Goal: Task Accomplishment & Management: Manage account settings

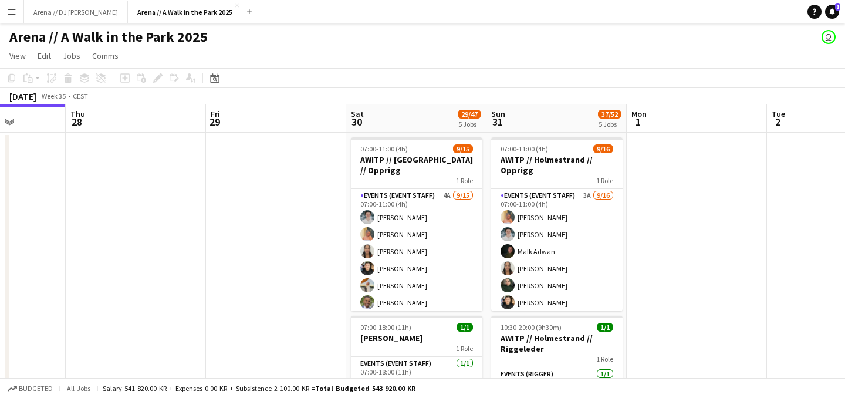
drag, startPoint x: 143, startPoint y: 176, endPoint x: 474, endPoint y: 176, distance: 331.1
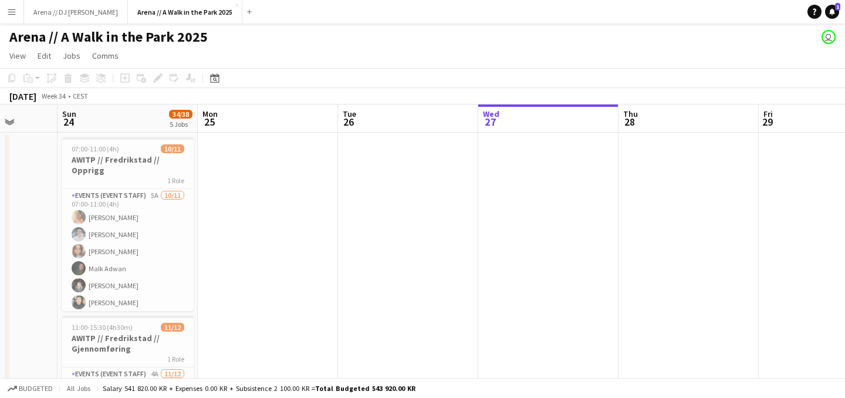
drag, startPoint x: 132, startPoint y: 225, endPoint x: 505, endPoint y: 225, distance: 373.3
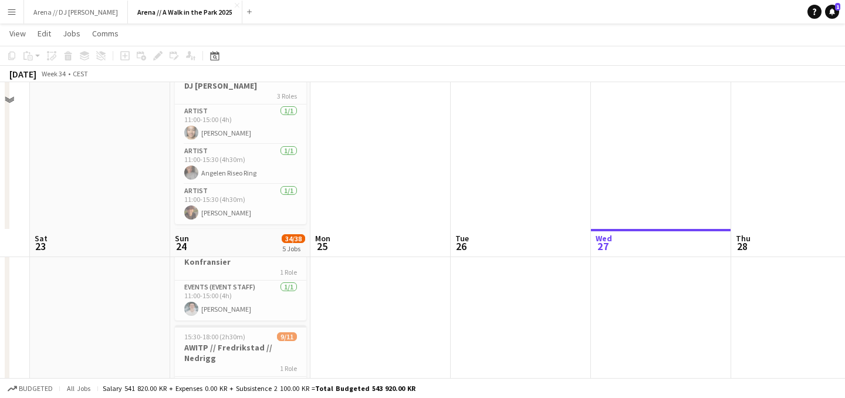
scroll to position [586, 0]
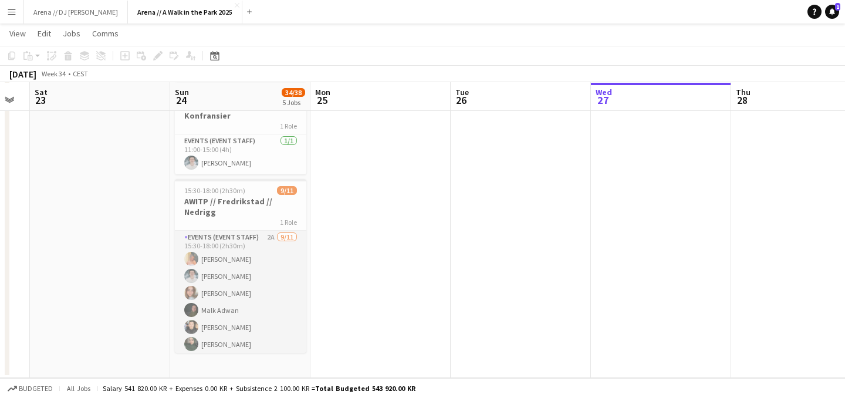
click at [275, 305] on app-card-role "Events (Event Staff) 2A [DATE] 15:30-18:00 (2h30m) [PERSON_NAME] [PERSON_NAME] …" at bounding box center [240, 336] width 131 height 210
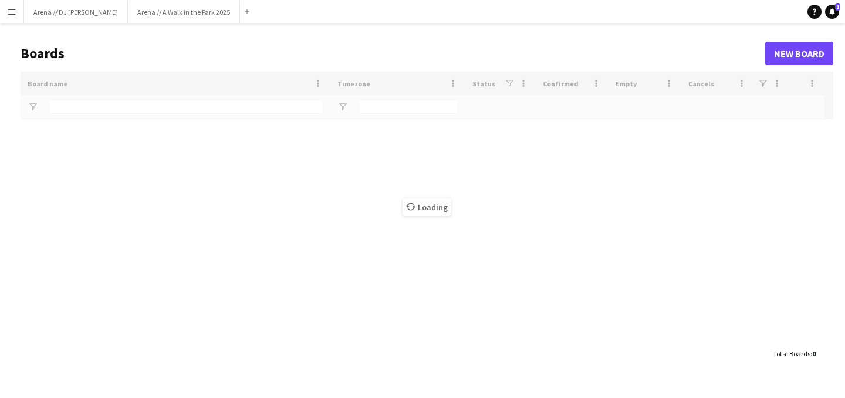
type input "*****"
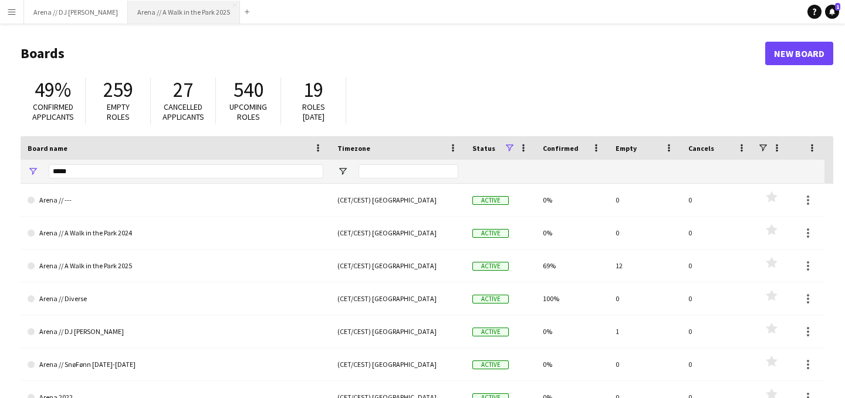
click at [153, 9] on button "Arena // A Walk in the Park 2025 Close" at bounding box center [184, 12] width 112 height 23
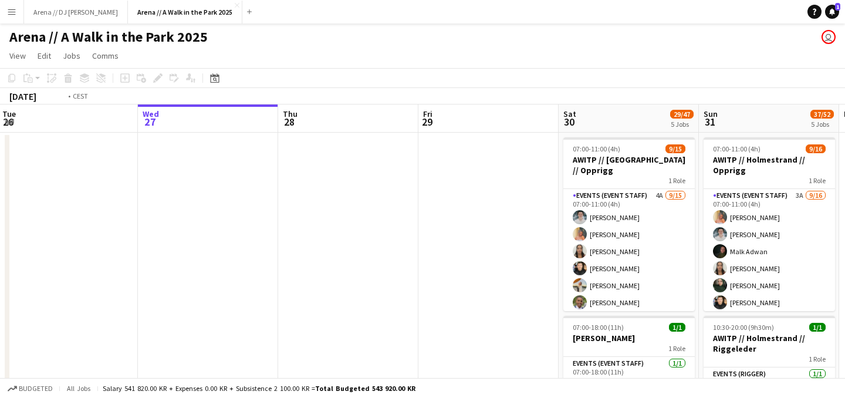
drag, startPoint x: 168, startPoint y: 191, endPoint x: 475, endPoint y: 201, distance: 307.2
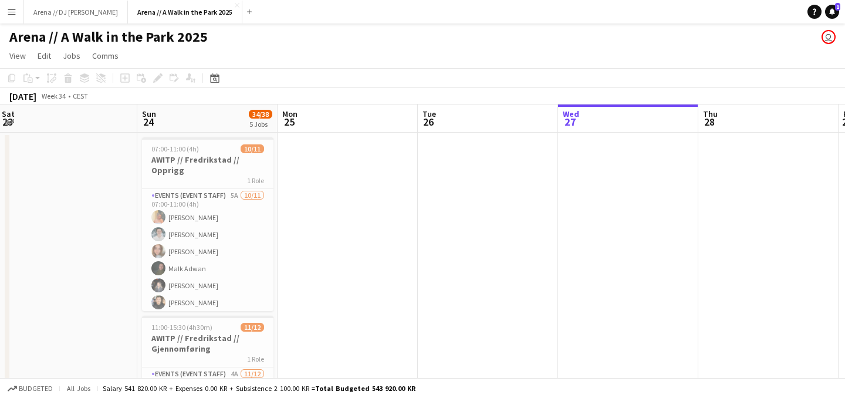
drag, startPoint x: 153, startPoint y: 201, endPoint x: 425, endPoint y: 202, distance: 272.4
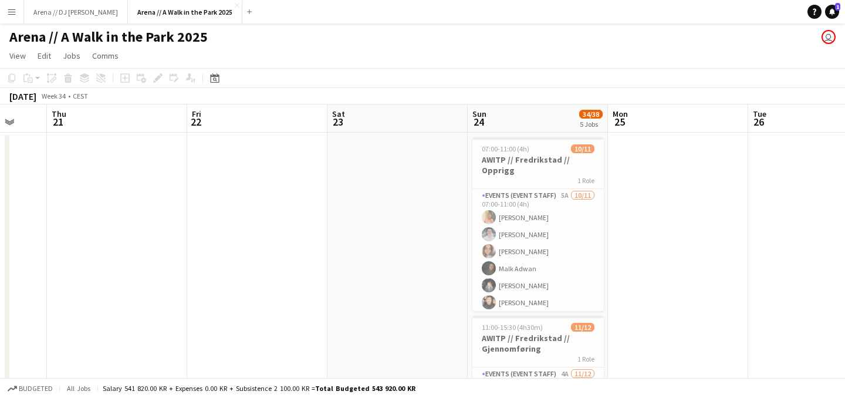
drag, startPoint x: 132, startPoint y: 195, endPoint x: 431, endPoint y: 198, distance: 298.8
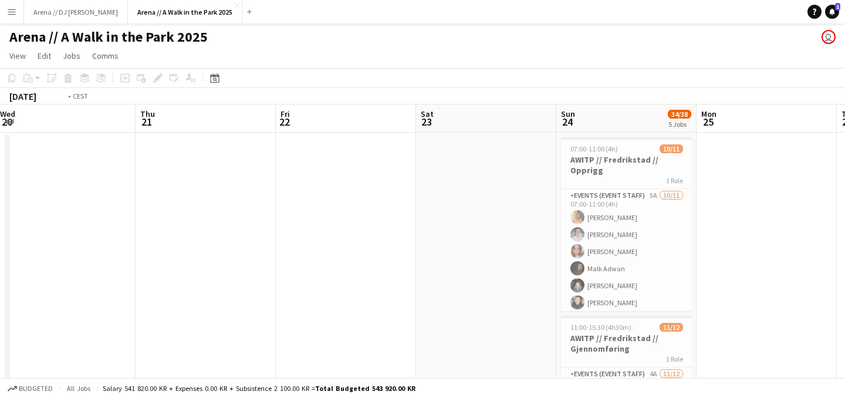
drag, startPoint x: 246, startPoint y: 205, endPoint x: 520, endPoint y: 208, distance: 273.6
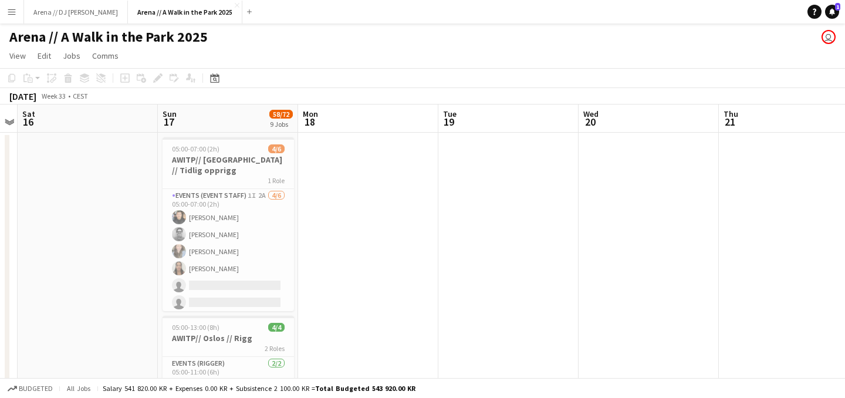
scroll to position [0, 286]
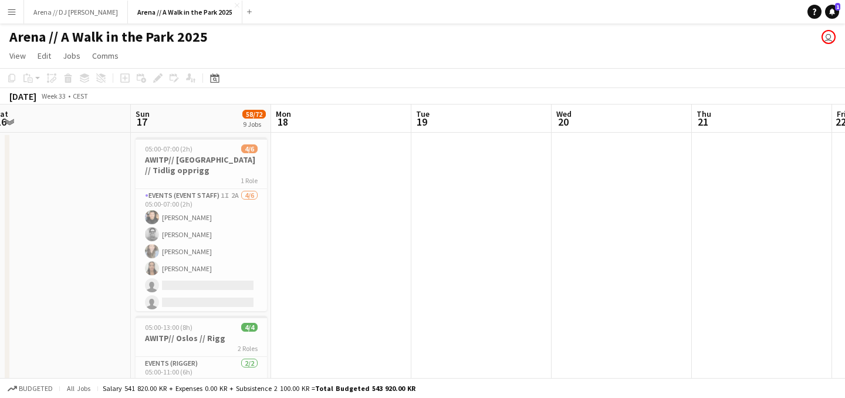
drag, startPoint x: 164, startPoint y: 203, endPoint x: 413, endPoint y: 202, distance: 249.5
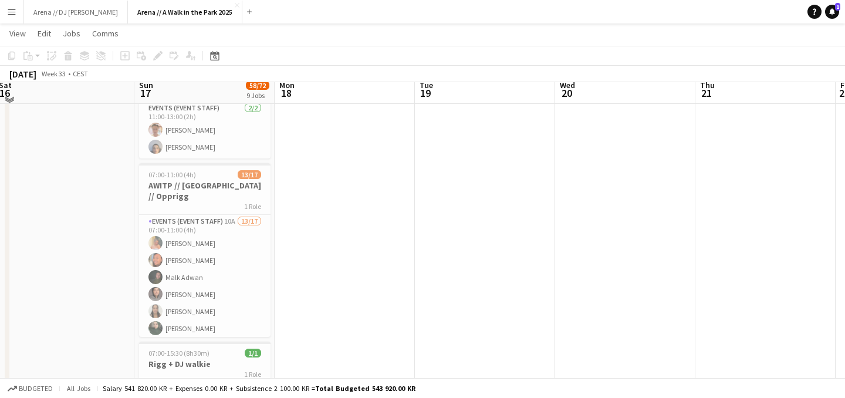
scroll to position [321, 0]
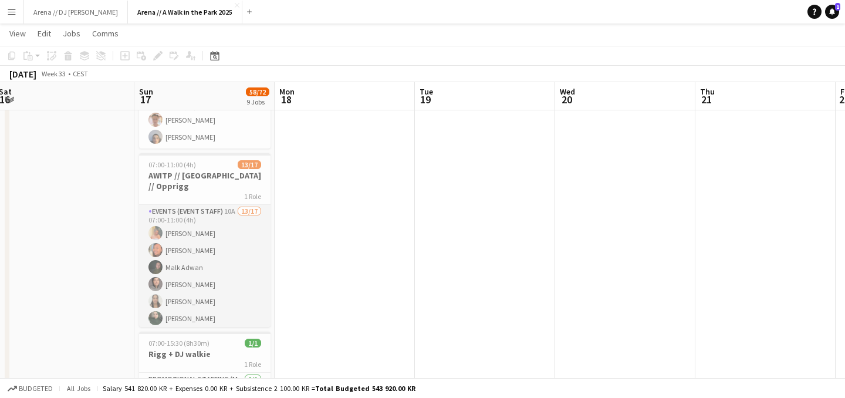
click at [228, 252] on app-card-role "Events (Event Staff) 10A 13/17 07:00-11:00 (4h) [PERSON_NAME] Booni [PERSON_NAM…" at bounding box center [204, 361] width 131 height 312
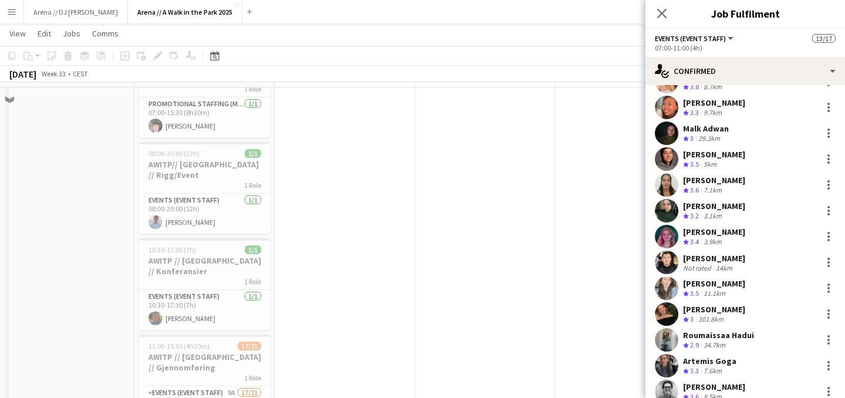
scroll to position [610, 0]
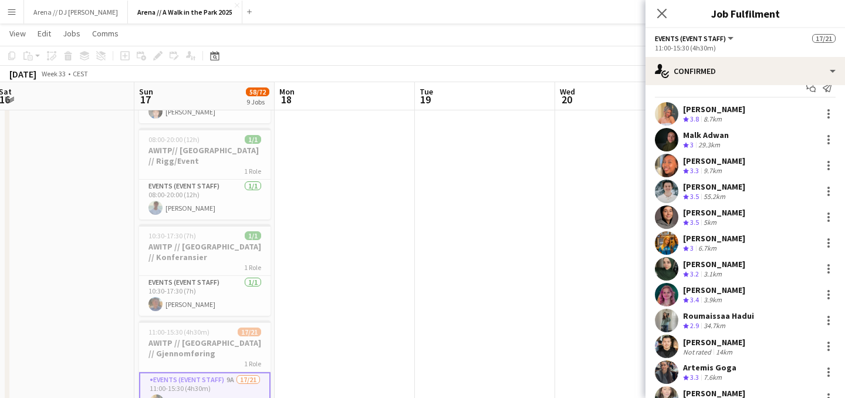
scroll to position [11, 0]
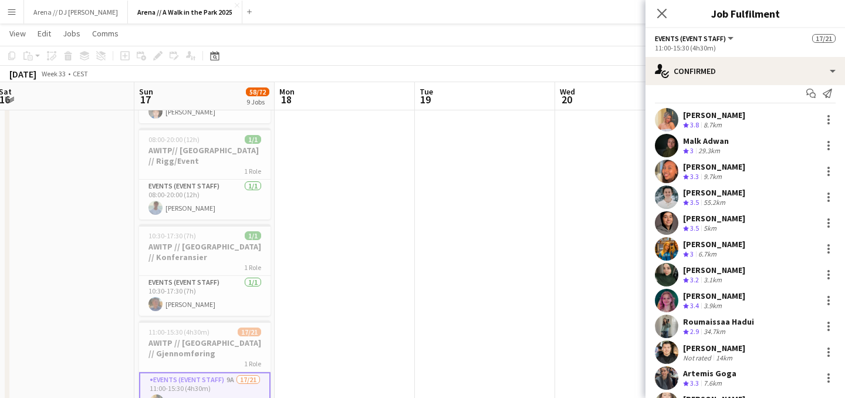
click at [706, 368] on div "[PERSON_NAME] Crew rating 3.3 7.6km" at bounding box center [746, 377] width 200 height 23
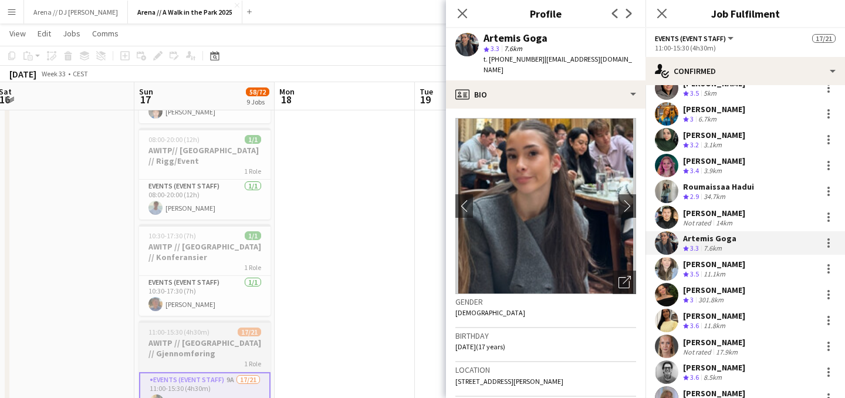
scroll to position [161, 0]
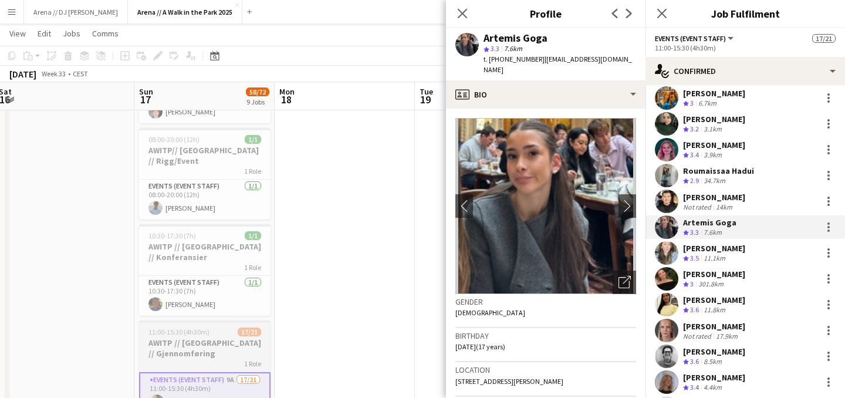
click at [701, 322] on div "[PERSON_NAME]" at bounding box center [714, 326] width 62 height 11
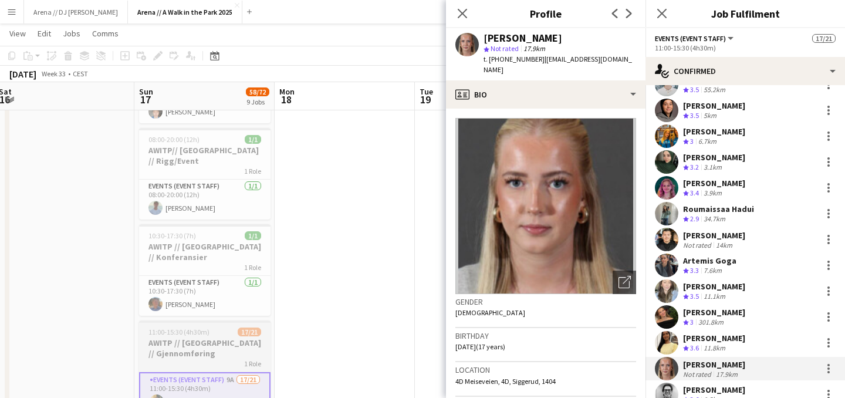
scroll to position [115, 0]
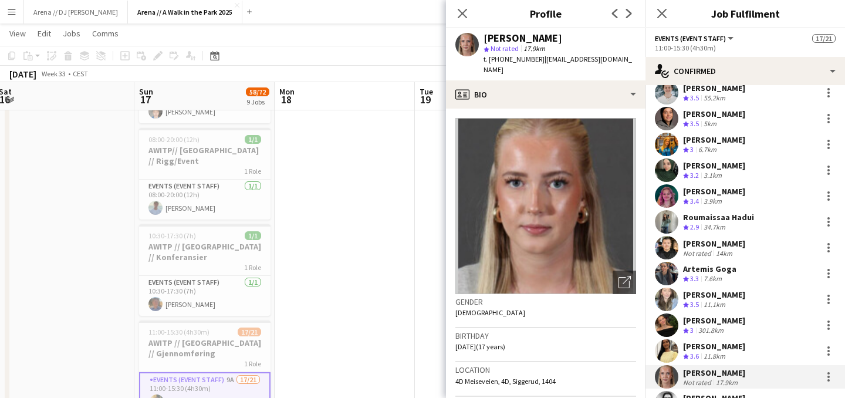
click at [343, 222] on app-date-cell at bounding box center [345, 205] width 140 height 1368
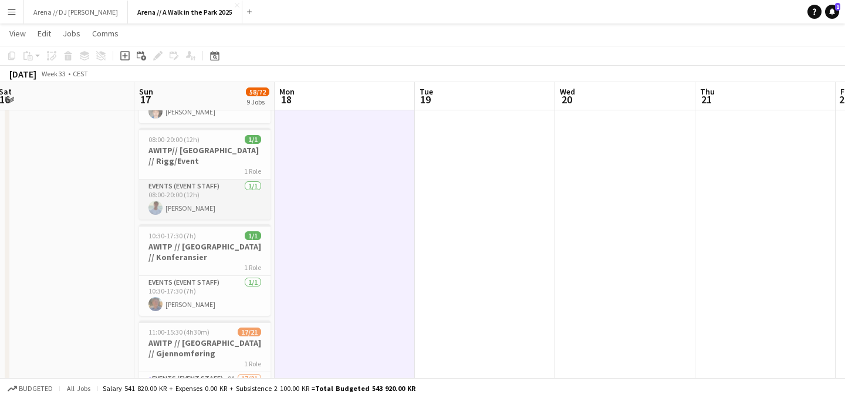
click at [207, 184] on app-card-role "Events (Event Staff) [DATE] 08:00-20:00 (12h) [PERSON_NAME]" at bounding box center [204, 200] width 131 height 40
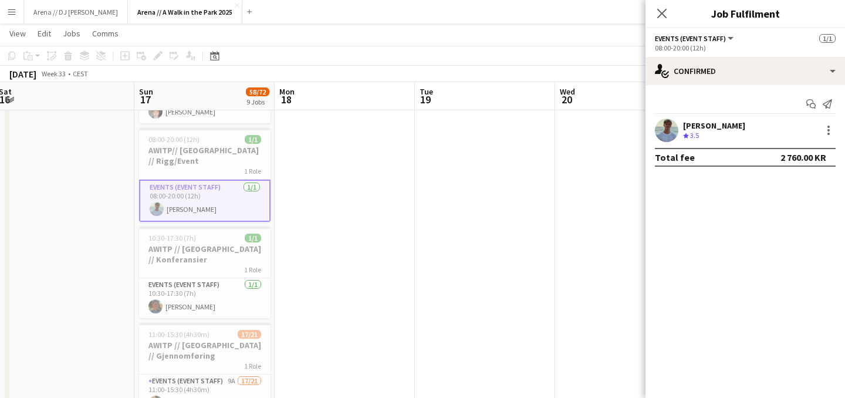
click at [731, 127] on div "[PERSON_NAME]" at bounding box center [714, 125] width 62 height 11
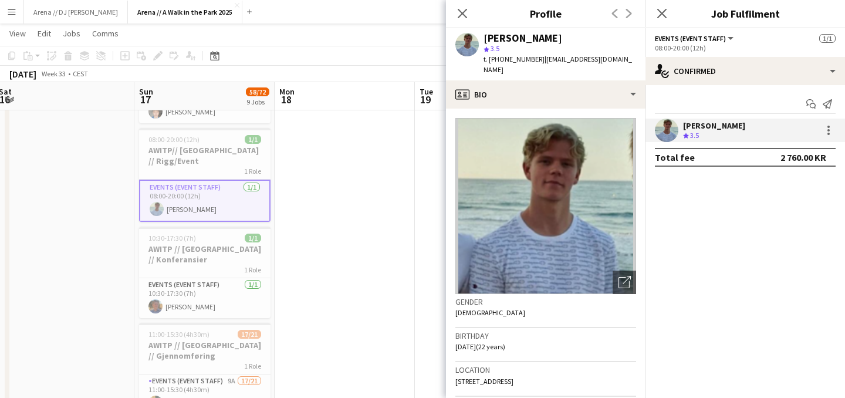
click at [357, 157] on app-date-cell at bounding box center [345, 205] width 140 height 1368
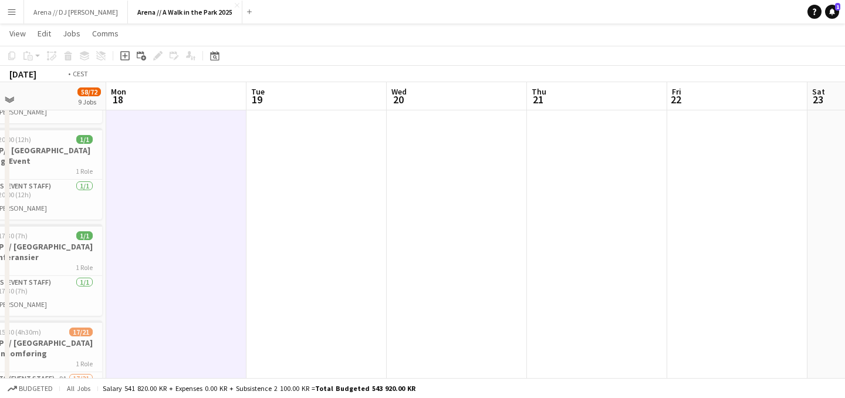
drag, startPoint x: 554, startPoint y: 188, endPoint x: 120, endPoint y: 194, distance: 433.8
click at [120, 194] on app-calendar-viewport "Thu 14 Fri 15 Sat 16 Sun 17 58/72 9 Jobs Mon 18 Tue 19 Wed 20 Thu 21 Fri 22 Sat…" at bounding box center [422, 161] width 845 height 1453
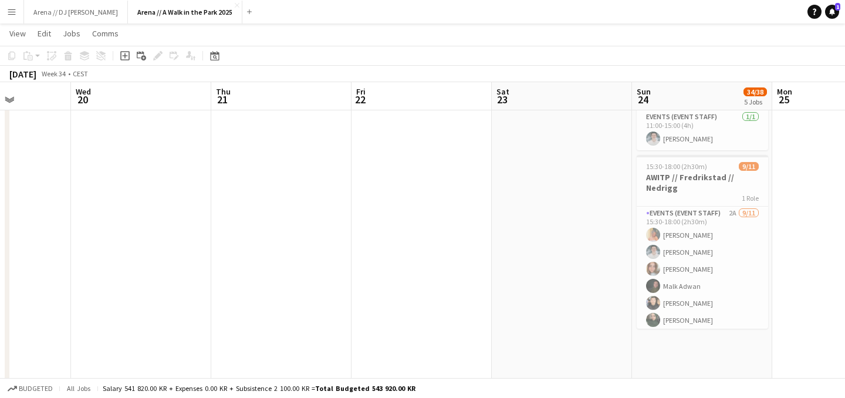
drag, startPoint x: 482, startPoint y: 201, endPoint x: 194, endPoint y: 170, distance: 289.2
click at [197, 171] on app-calendar-viewport "Sat 16 Sun 17 58/72 9 Jobs Mon 18 Tue 19 Wed 20 Thu 21 Fri 22 Sat 23 Sun 24 34/…" at bounding box center [422, 161] width 845 height 1453
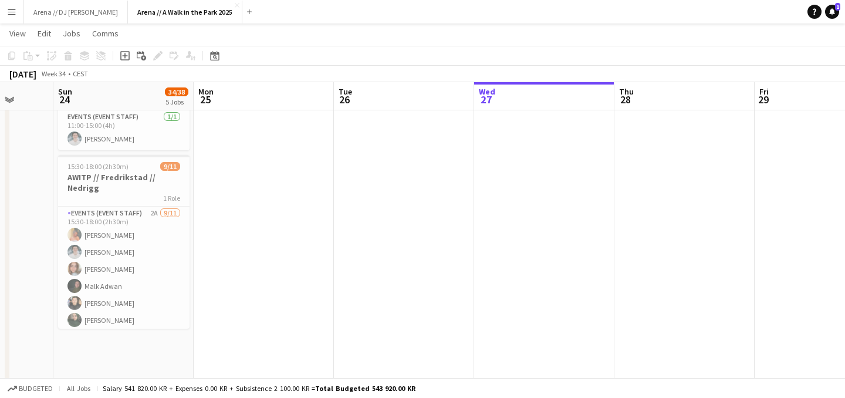
drag, startPoint x: 575, startPoint y: 201, endPoint x: 283, endPoint y: 213, distance: 292.6
click at [283, 213] on app-calendar-viewport "Wed 20 Thu 21 Fri 22 Sat 23 Sun 24 34/38 5 Jobs Mon 25 Tue 26 Wed 27 Thu 28 Fri…" at bounding box center [422, 161] width 845 height 1453
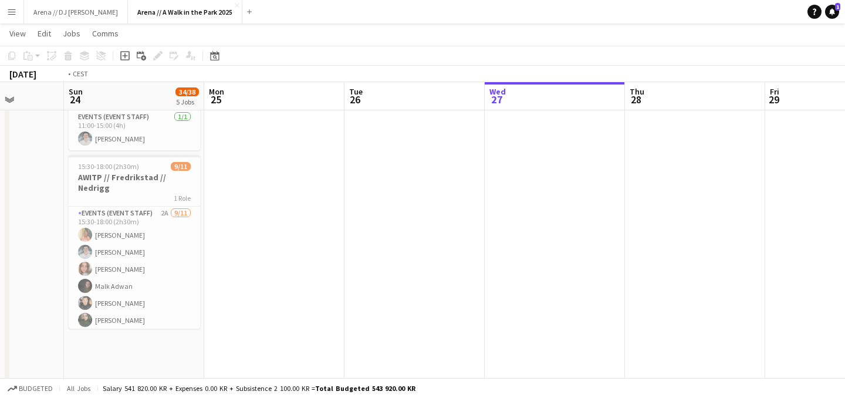
drag, startPoint x: 670, startPoint y: 199, endPoint x: 366, endPoint y: 216, distance: 304.0
click at [376, 212] on app-calendar-viewport "Wed 20 Thu 21 Fri 22 Sat 23 Sun 24 34/38 5 Jobs Mon 25 Tue 26 Wed 27 Thu 28 Fri…" at bounding box center [422, 161] width 845 height 1453
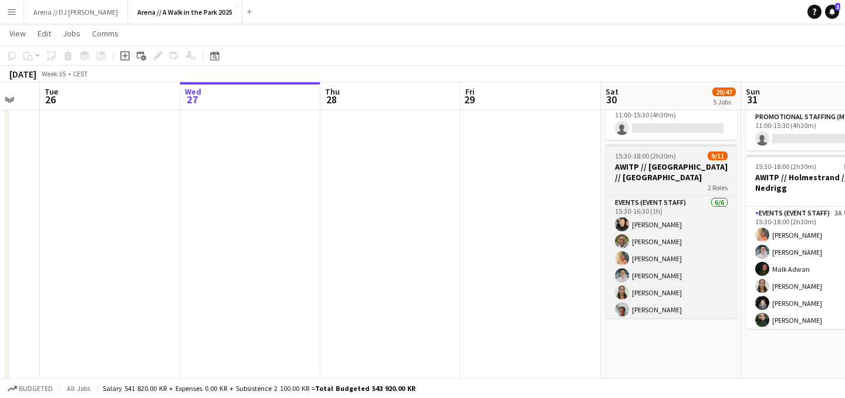
click at [653, 181] on h3 "AWITP // [GEOGRAPHIC_DATA] // [GEOGRAPHIC_DATA]" at bounding box center [671, 171] width 131 height 21
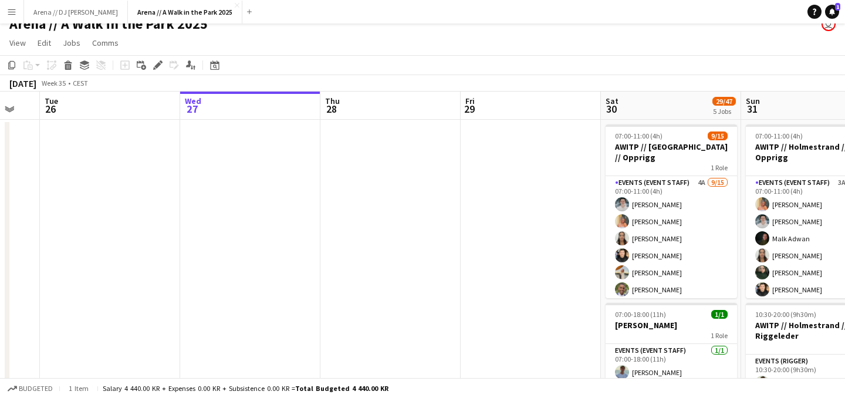
scroll to position [0, 0]
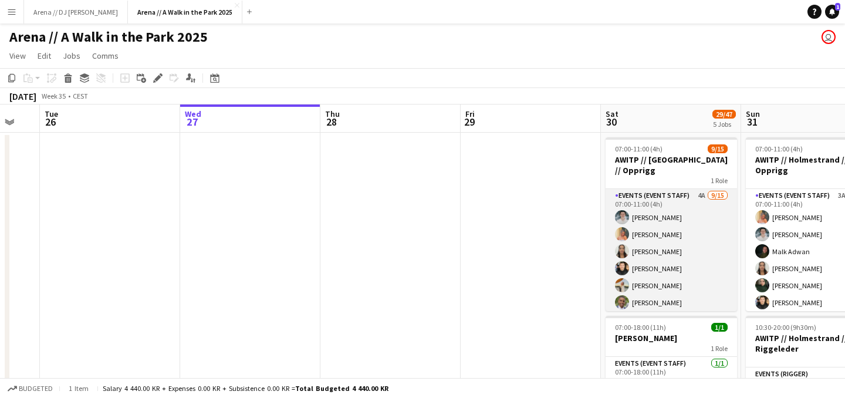
click at [668, 261] on app-card-role "Events (Event Staff) 4A [DATE] 07:00-11:00 (4h) [PERSON_NAME] Ludivia [PERSON_N…" at bounding box center [671, 328] width 131 height 278
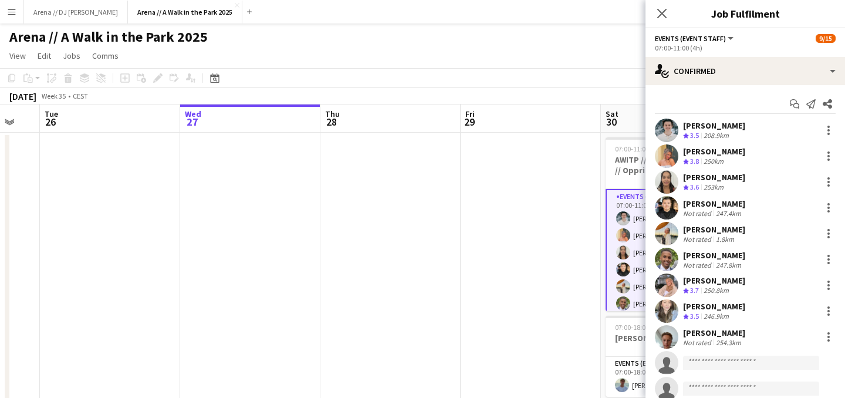
click at [688, 238] on div "Not rated" at bounding box center [698, 239] width 31 height 9
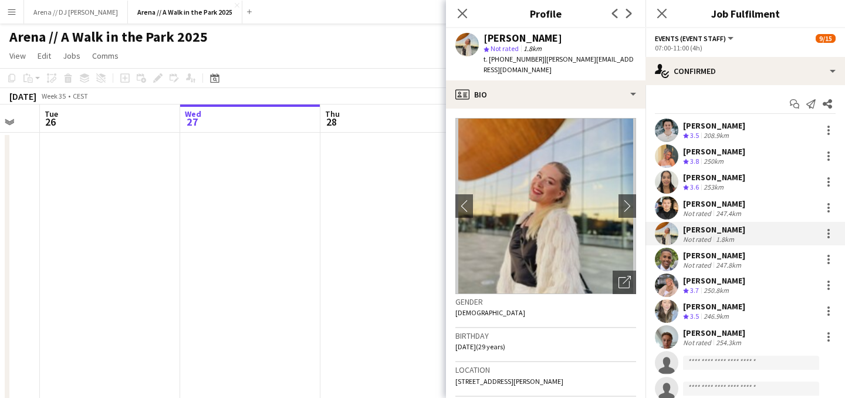
click at [699, 280] on div "[PERSON_NAME]" at bounding box center [714, 280] width 62 height 11
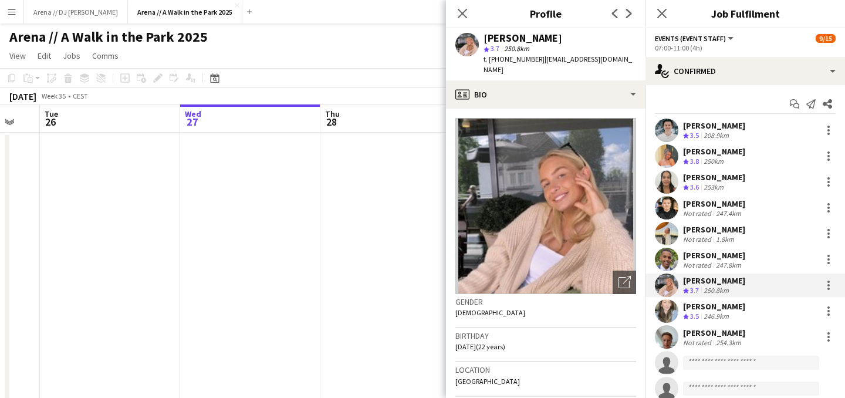
click at [714, 340] on div "254.3km" at bounding box center [729, 342] width 30 height 9
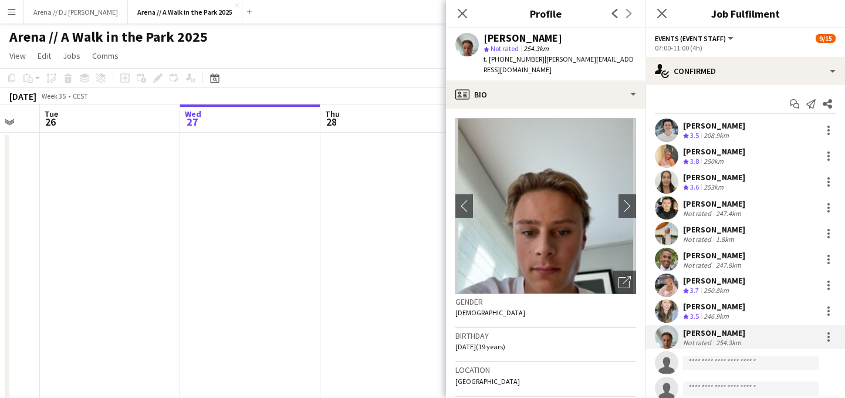
click at [664, 18] on icon "Close pop-in" at bounding box center [661, 13] width 9 height 9
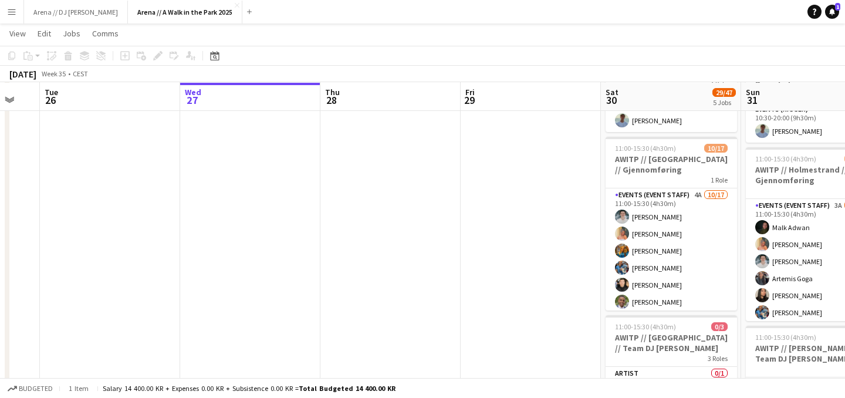
scroll to position [265, 0]
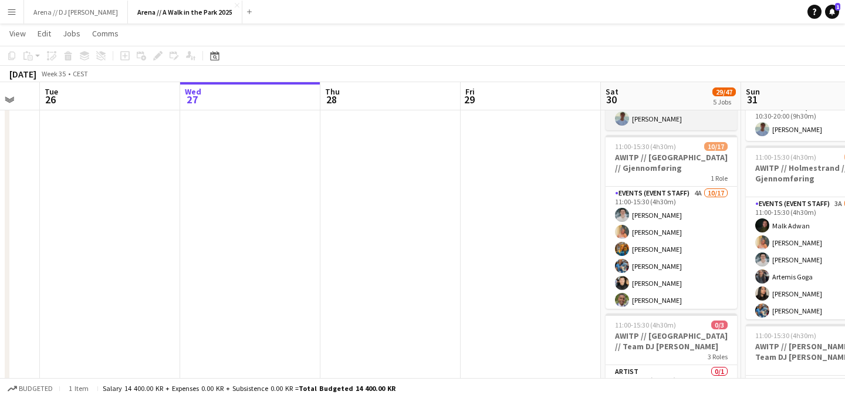
click at [659, 124] on app-card-role "Events (Event Staff) [DATE] 07:00-18:00 (11h) [PERSON_NAME]" at bounding box center [671, 110] width 131 height 40
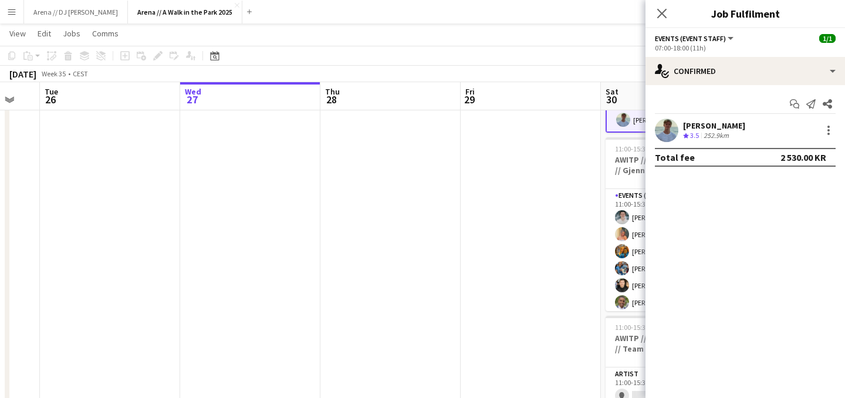
click at [713, 138] on div "252.9km" at bounding box center [716, 136] width 30 height 10
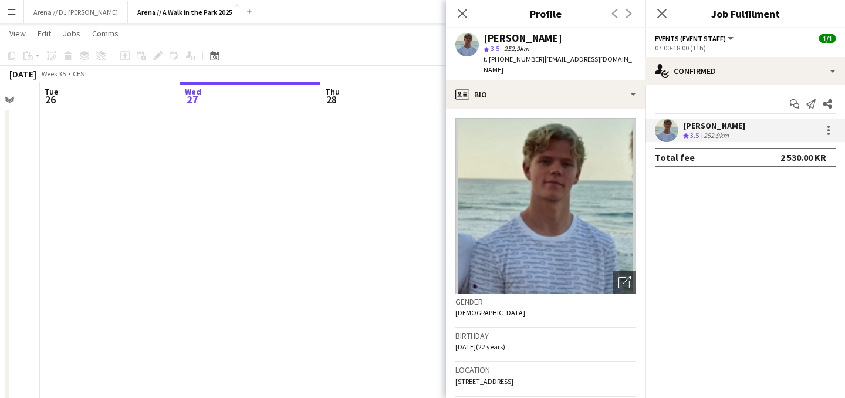
click at [660, 9] on icon "Close pop-in" at bounding box center [661, 13] width 9 height 9
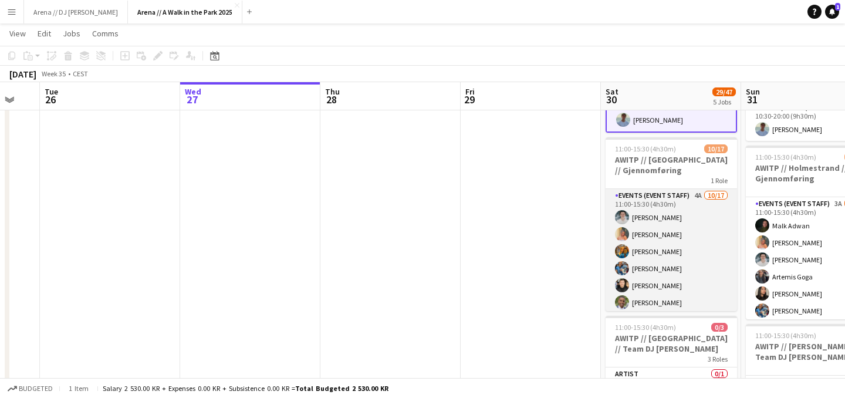
click at [649, 259] on app-card-role "Events (Event Staff) 4A [DATE] 11:00-15:30 (4h30m) [PERSON_NAME] Ludivia [PERSO…" at bounding box center [671, 345] width 131 height 312
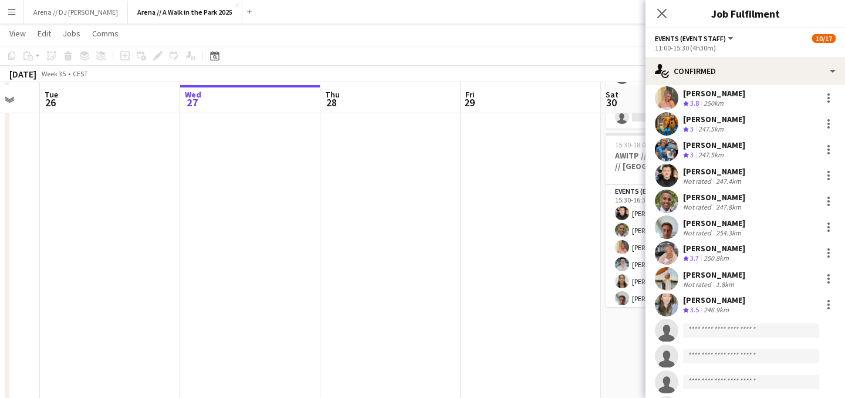
scroll to position [625, 0]
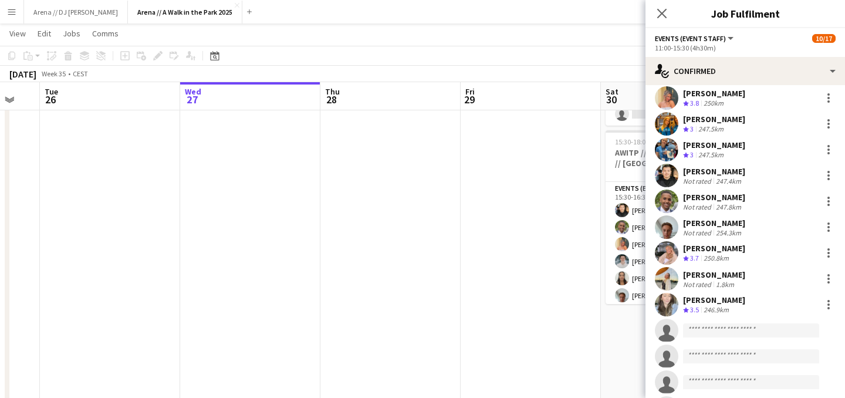
click at [647, 259] on div "[PERSON_NAME] Crew rating 3.7 250.8km" at bounding box center [746, 252] width 200 height 23
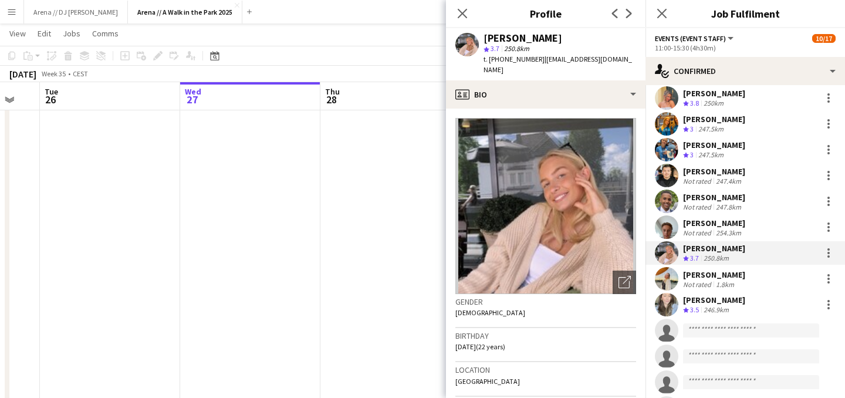
click at [386, 220] on app-date-cell at bounding box center [391, 191] width 140 height 1368
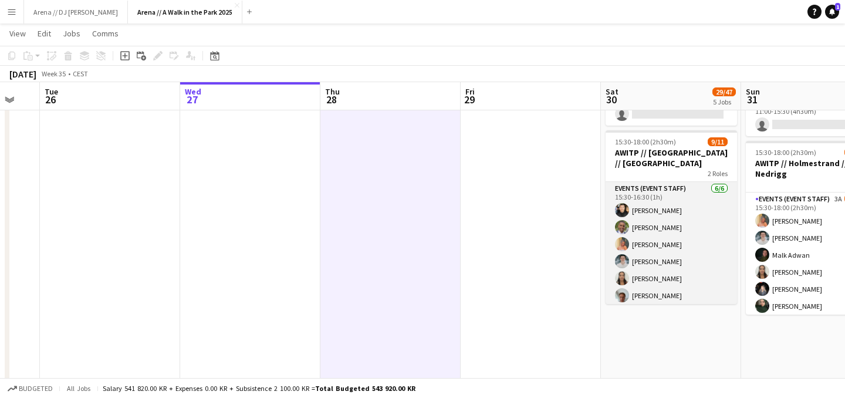
click at [639, 253] on app-card-role "Events (Event Staff) [DATE] 15:30-16:30 (1h) [PERSON_NAME] Ludivia [PERSON_NAME…" at bounding box center [671, 244] width 131 height 125
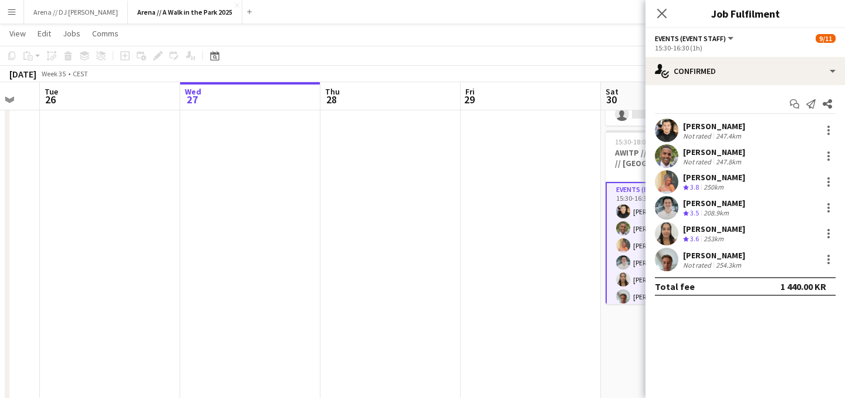
click at [575, 209] on app-date-cell at bounding box center [531, 191] width 140 height 1368
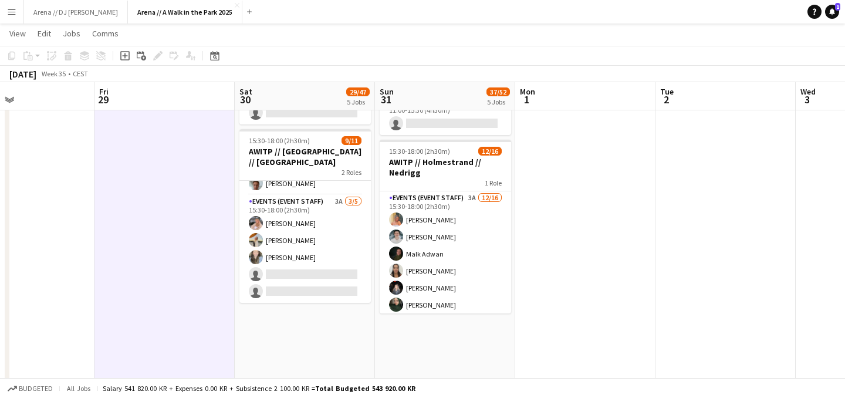
scroll to position [0, 396]
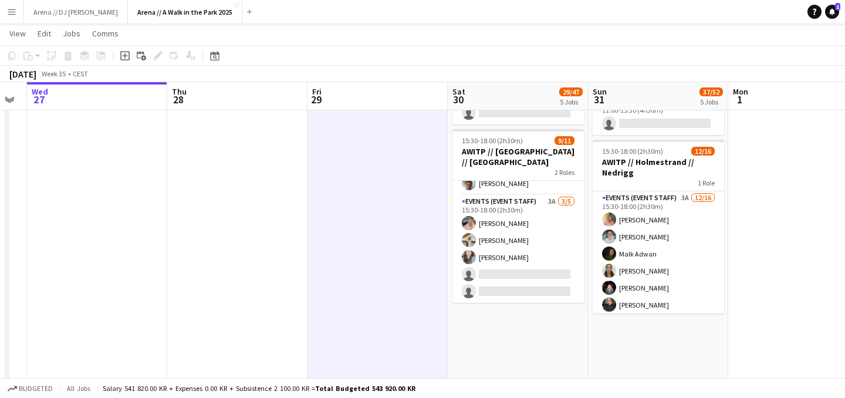
drag, startPoint x: 582, startPoint y: 249, endPoint x: 427, endPoint y: 261, distance: 156.0
click at [427, 261] on app-calendar-viewport "Sun 24 34/38 5 Jobs Mon 25 Tue 26 Wed 27 Thu 28 Fri 29 Sat 30 29/47 5 Jobs Sun …" at bounding box center [422, 146] width 845 height 1453
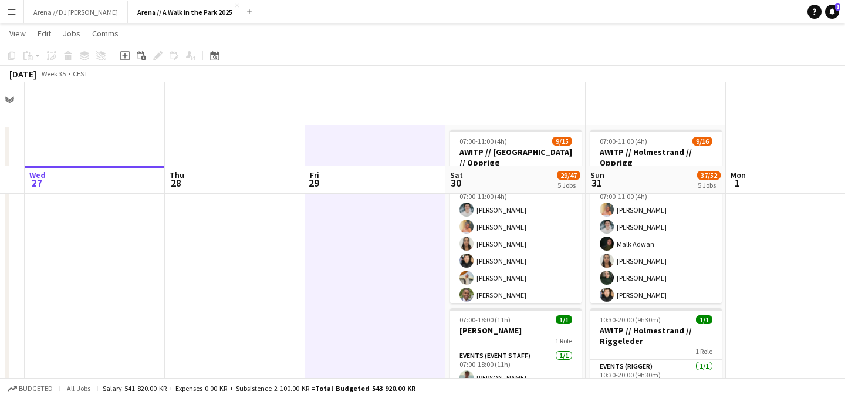
scroll to position [0, 0]
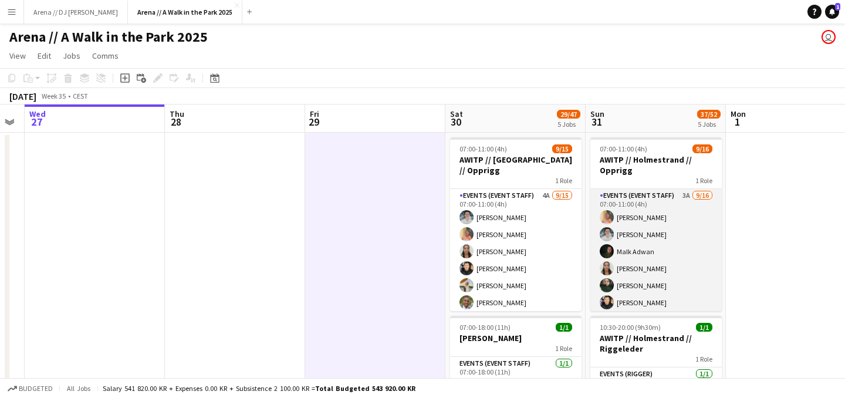
click at [666, 252] on app-card-role "Events (Event Staff) 3A [DATE] 07:00-11:00 (4h) [PERSON_NAME] [PERSON_NAME] [PE…" at bounding box center [656, 336] width 131 height 295
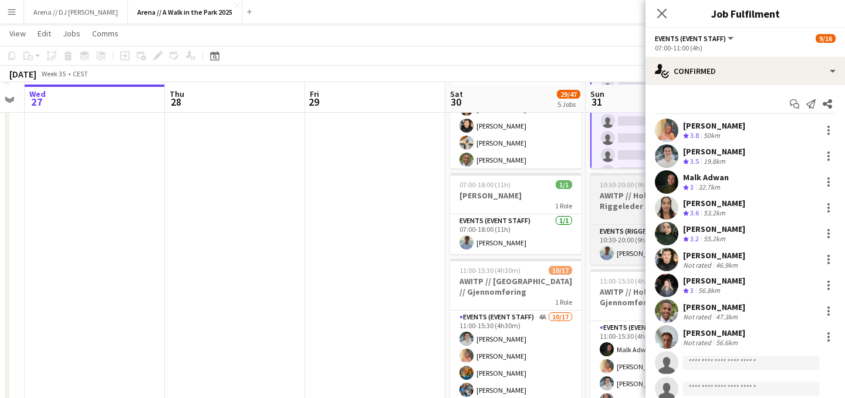
scroll to position [154, 0]
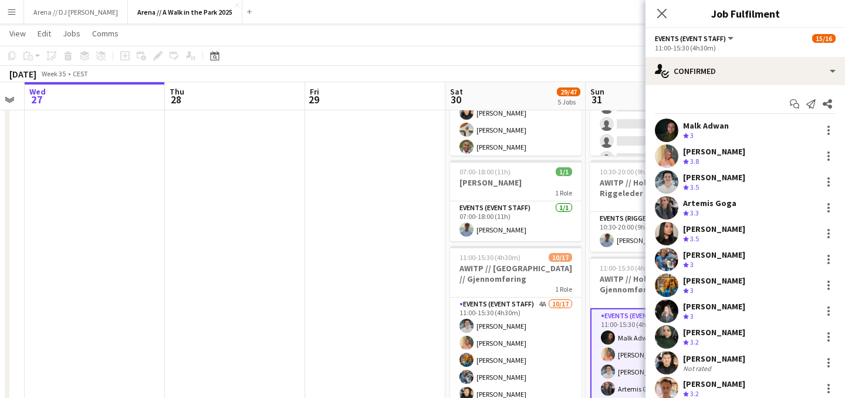
scroll to position [158, 0]
click at [709, 200] on div "Artemis Goga" at bounding box center [709, 203] width 53 height 11
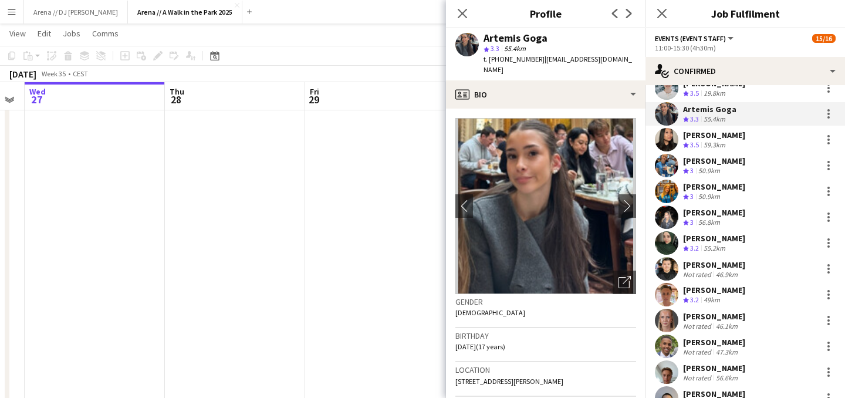
scroll to position [97, 0]
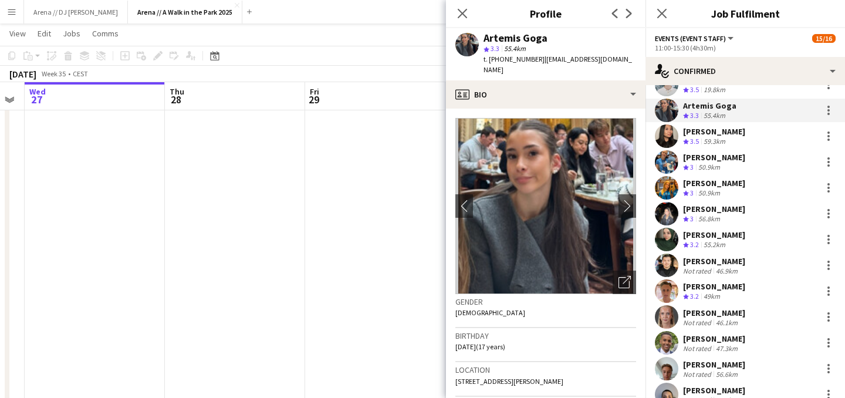
click at [713, 319] on div "Not rated" at bounding box center [698, 322] width 31 height 9
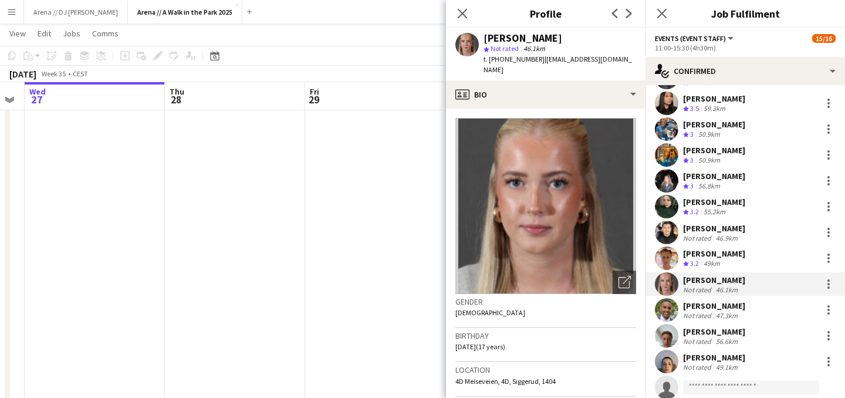
scroll to position [146, 0]
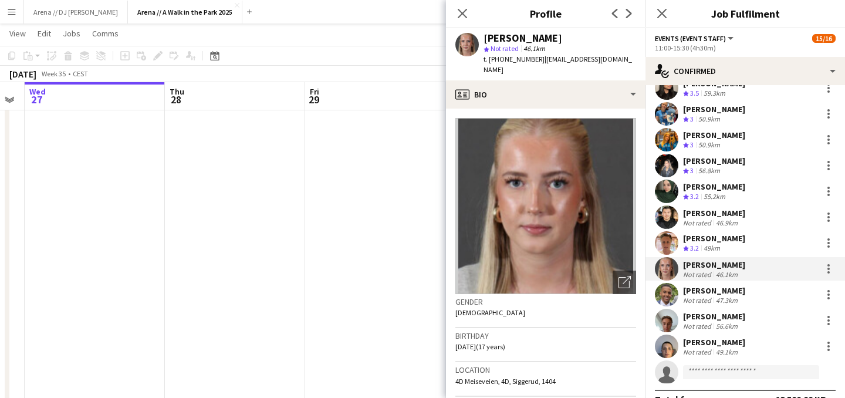
click at [702, 336] on div "[PERSON_NAME] Not rated 49.1km" at bounding box center [746, 346] width 200 height 23
